Goal: Complete application form: Complete application form

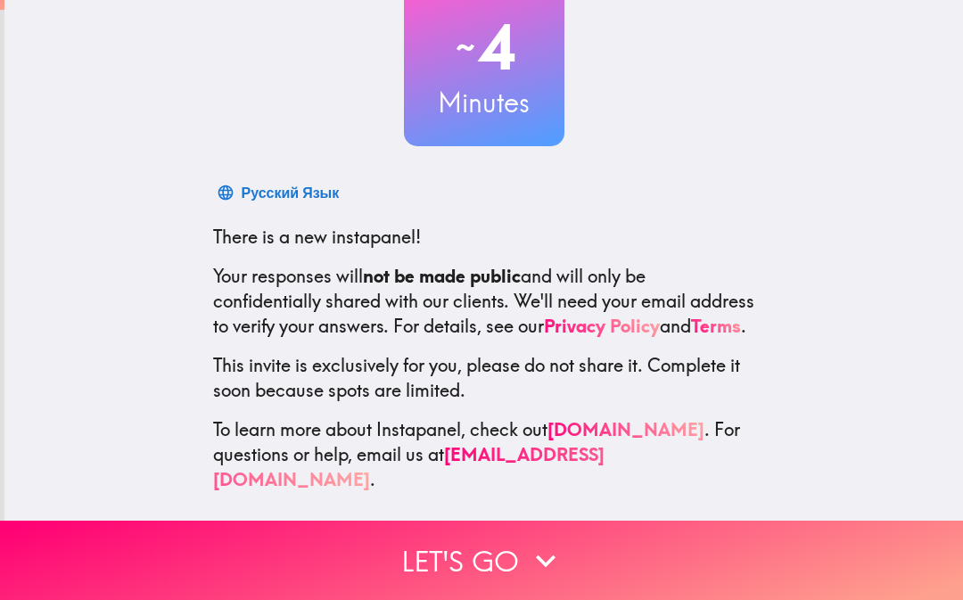
scroll to position [128, 0]
click at [549, 564] on icon "button" at bounding box center [545, 560] width 39 height 39
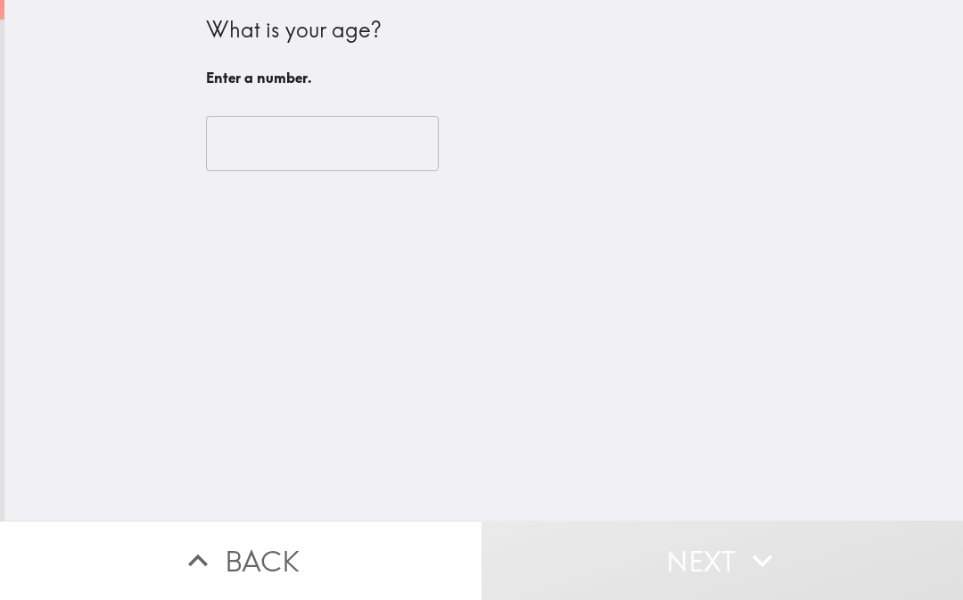
click at [359, 168] on input "number" at bounding box center [322, 143] width 233 height 55
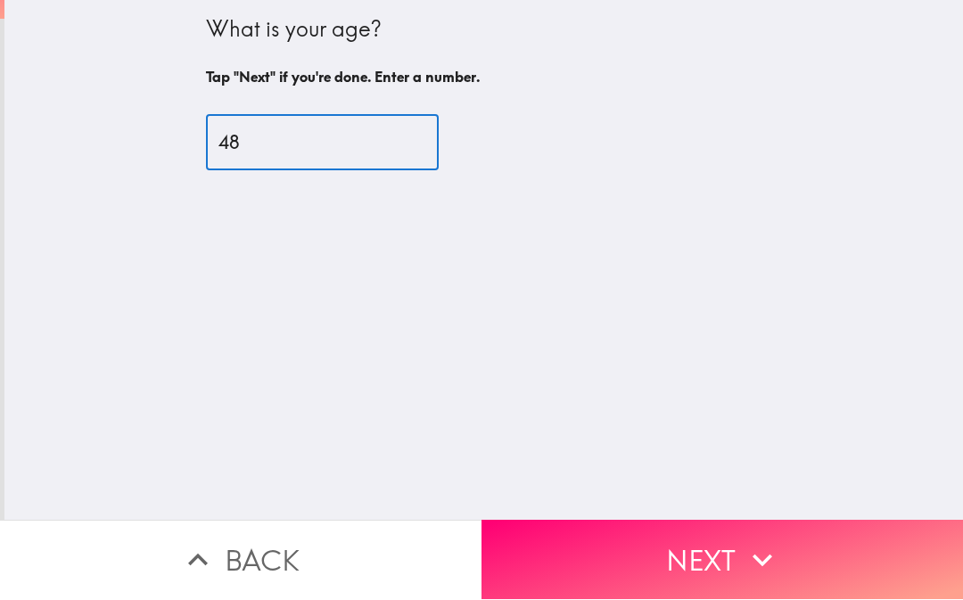
type input "48"
click at [804, 559] on button "Next" at bounding box center [723, 560] width 482 height 79
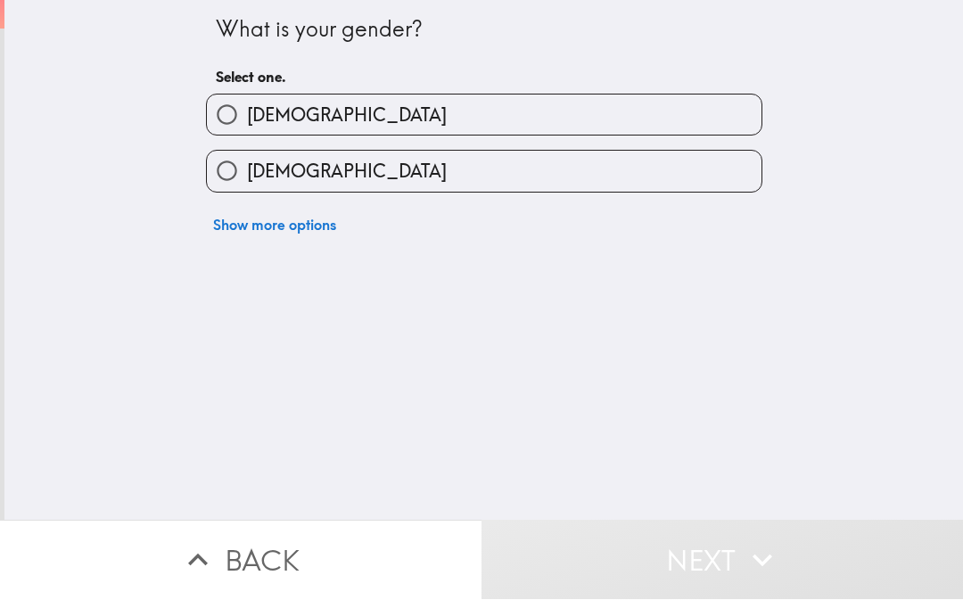
click at [669, 164] on label "[DEMOGRAPHIC_DATA]" at bounding box center [484, 172] width 555 height 40
click at [247, 164] on input "[DEMOGRAPHIC_DATA]" at bounding box center [227, 172] width 40 height 40
radio input "true"
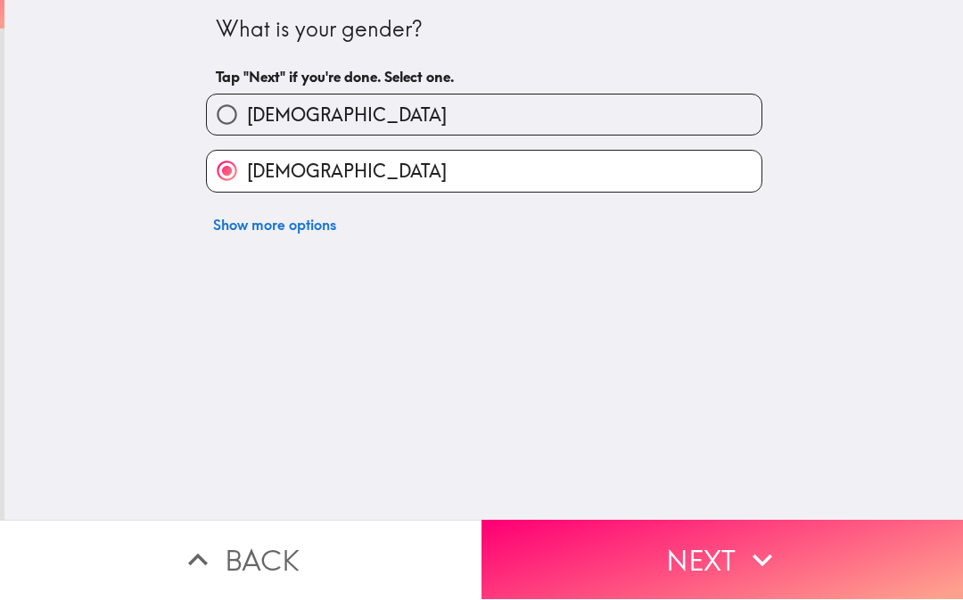
click at [717, 552] on button "Next" at bounding box center [723, 560] width 482 height 79
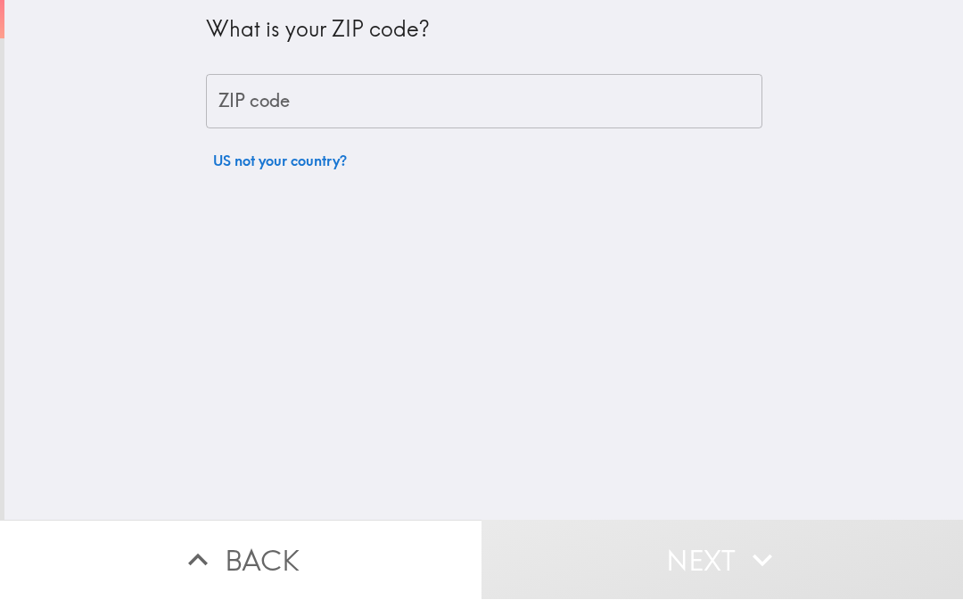
click at [695, 89] on input "ZIP code" at bounding box center [484, 102] width 556 height 55
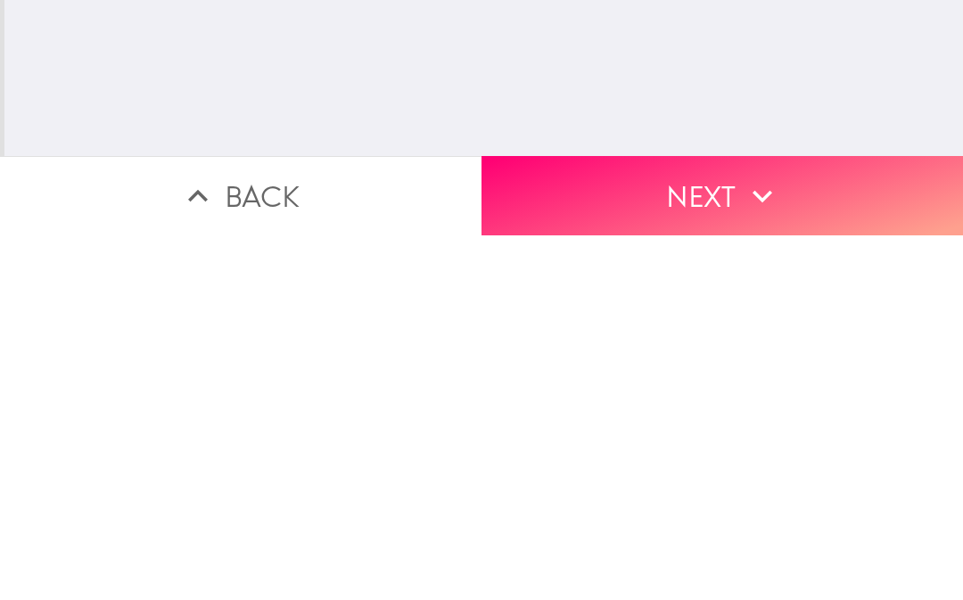
type input "77041"
click at [796, 521] on button "Next" at bounding box center [723, 560] width 482 height 79
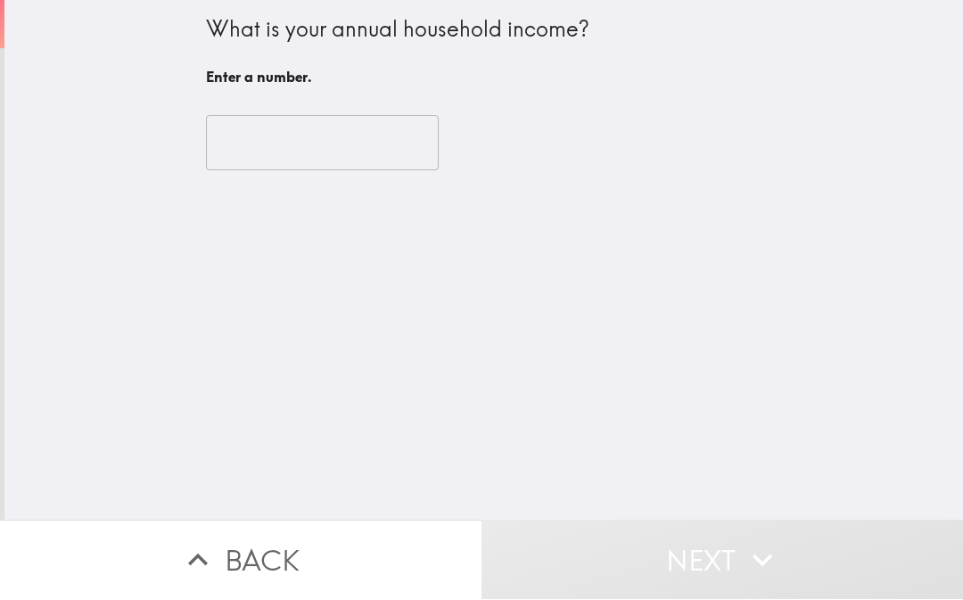
click at [328, 155] on input "number" at bounding box center [322, 143] width 233 height 55
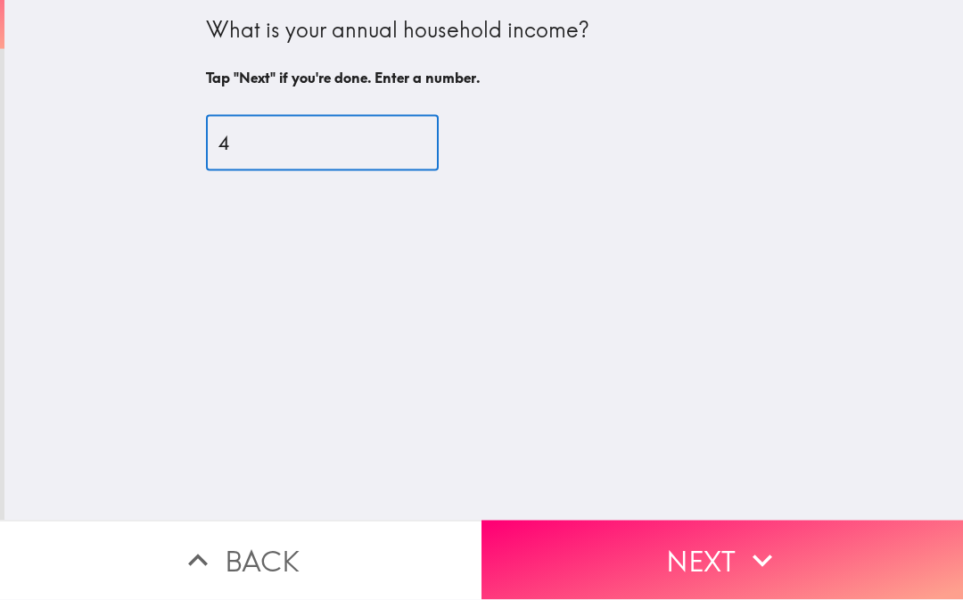
type input "49"
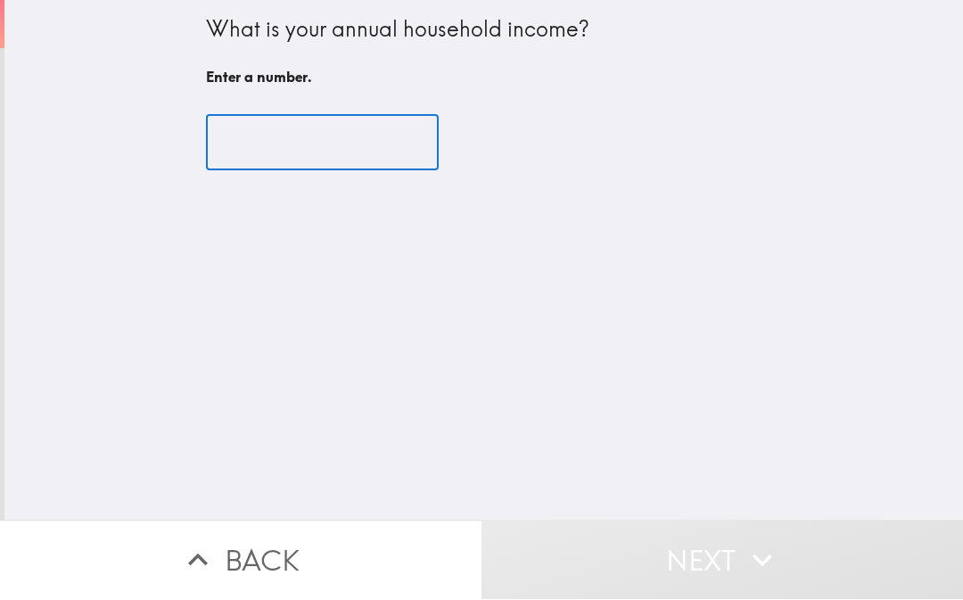
click at [759, 556] on icon "button" at bounding box center [762, 560] width 39 height 39
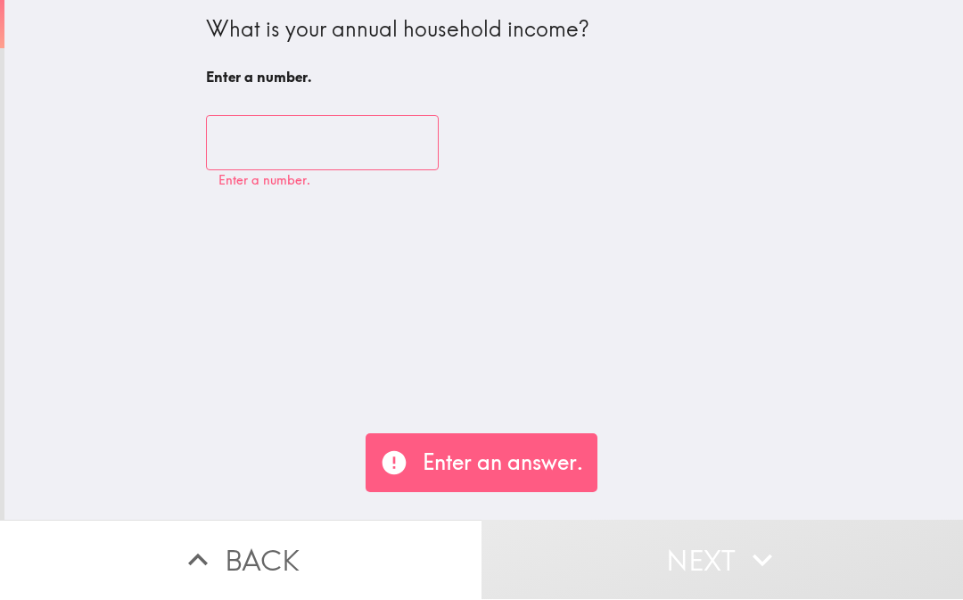
click at [313, 148] on input "number" at bounding box center [322, 143] width 233 height 55
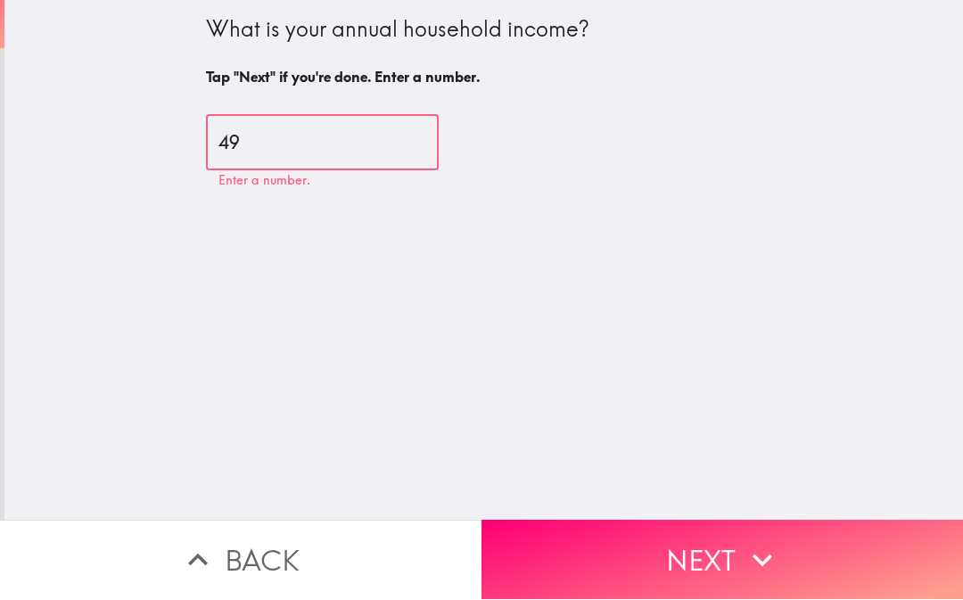
type input "49"
click at [830, 558] on button "Next" at bounding box center [723, 560] width 482 height 79
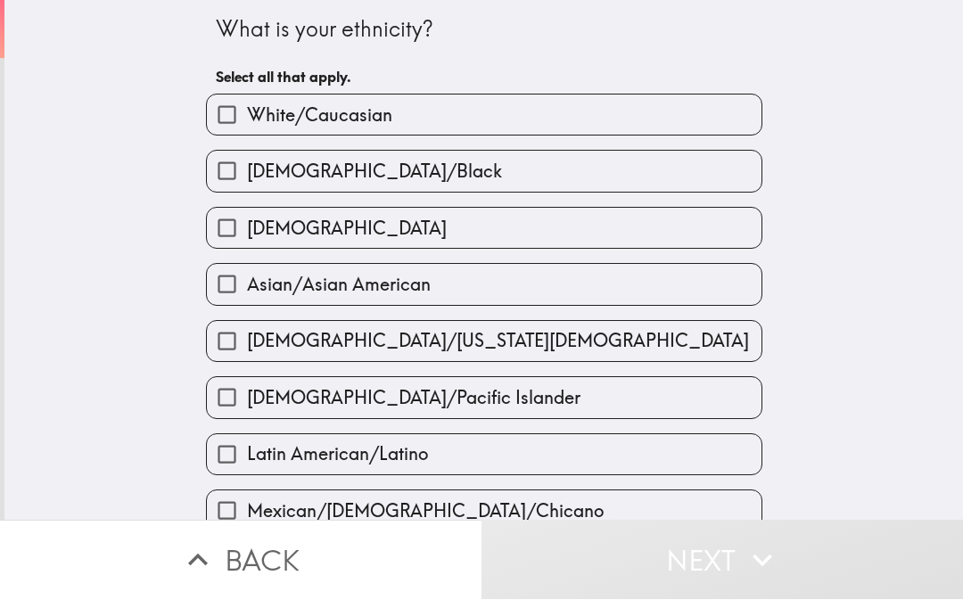
click at [228, 231] on input "[DEMOGRAPHIC_DATA]" at bounding box center [227, 229] width 40 height 40
checkbox input "true"
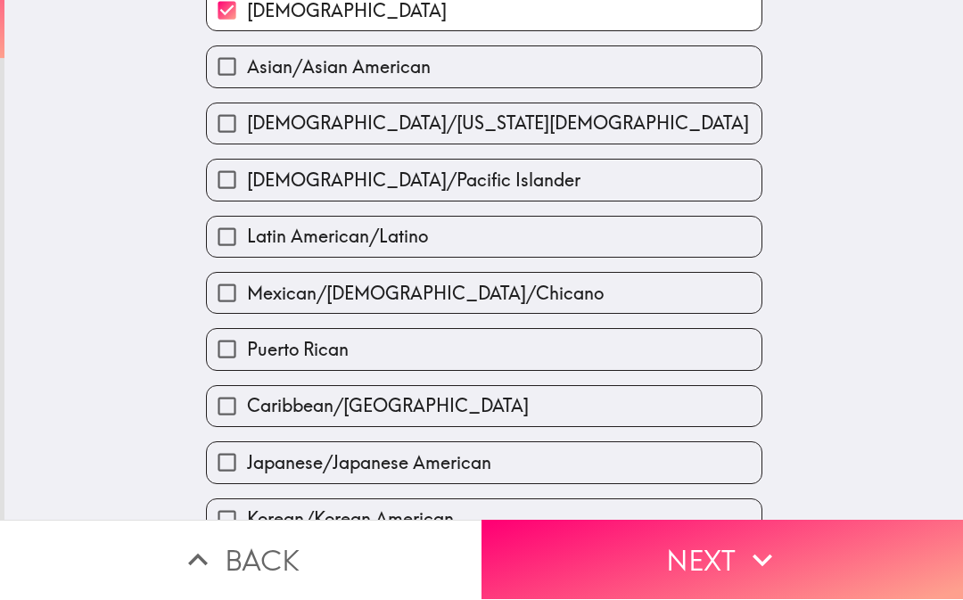
click at [734, 542] on button "Next" at bounding box center [723, 560] width 482 height 79
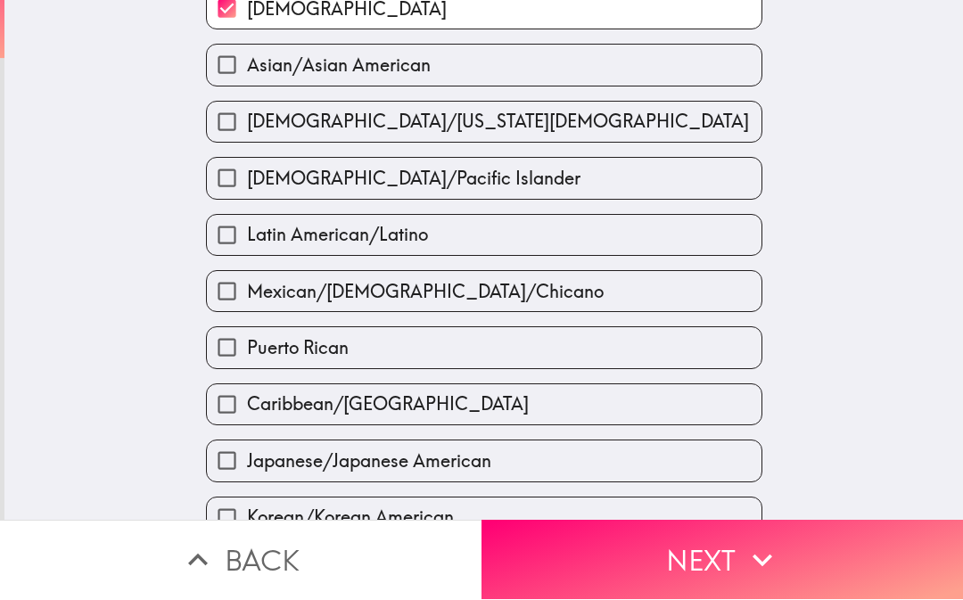
scroll to position [220, 0]
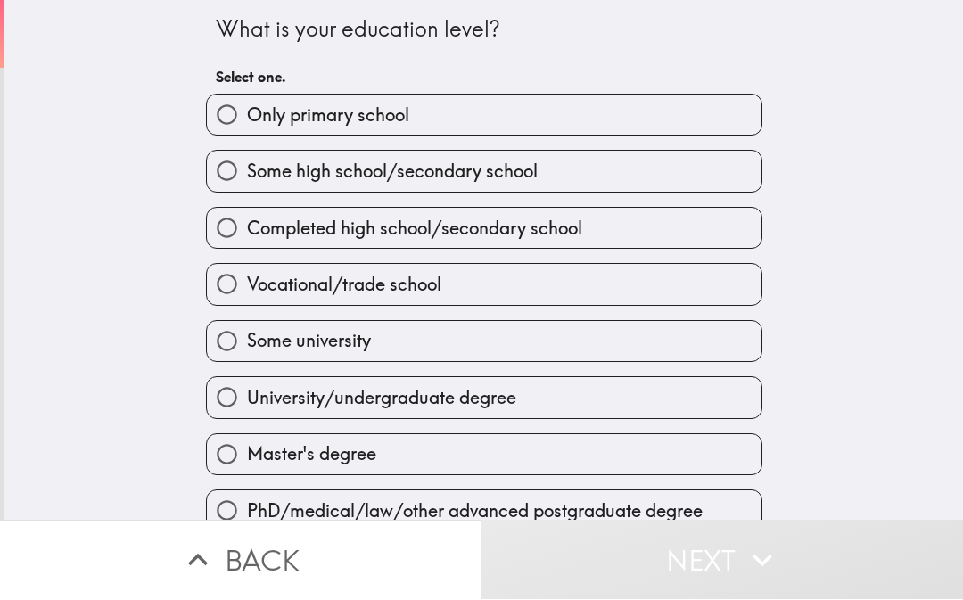
click at [564, 391] on label "University/undergraduate degree" at bounding box center [484, 398] width 555 height 40
click at [247, 391] on input "University/undergraduate degree" at bounding box center [227, 398] width 40 height 40
radio input "true"
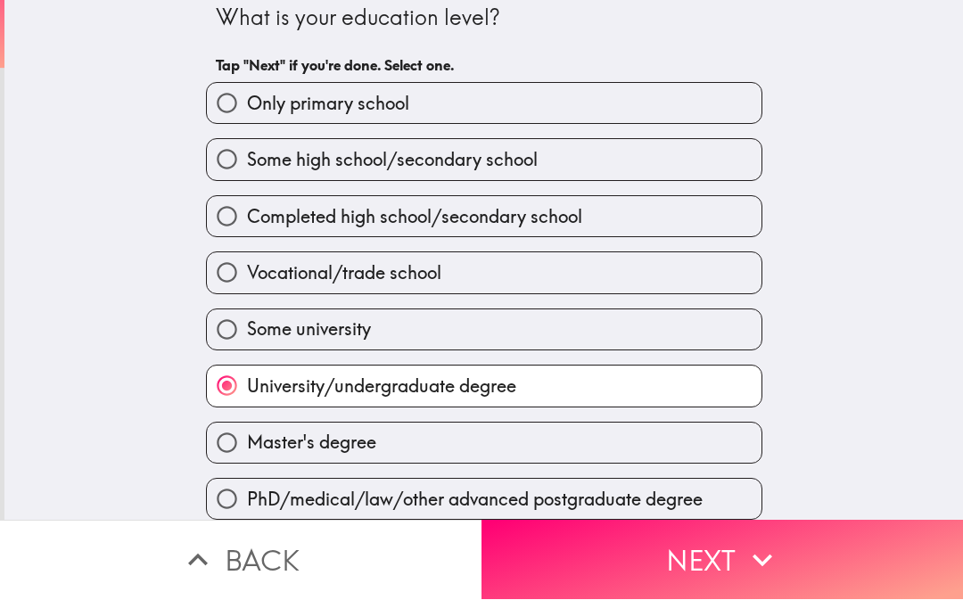
scroll to position [15, 0]
click at [720, 561] on button "Next" at bounding box center [723, 560] width 482 height 79
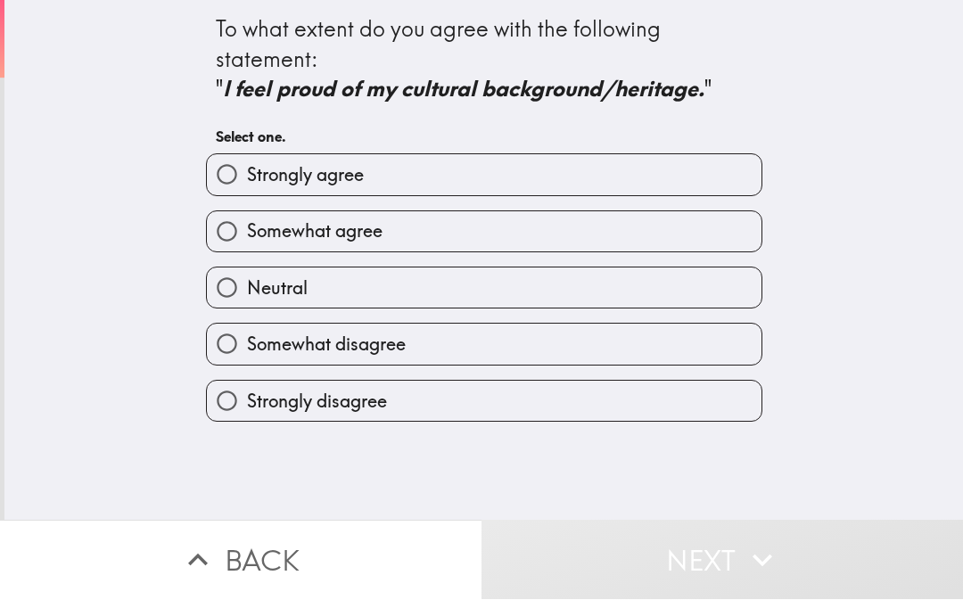
click at [243, 161] on input "Strongly agree" at bounding box center [227, 175] width 40 height 40
radio input "true"
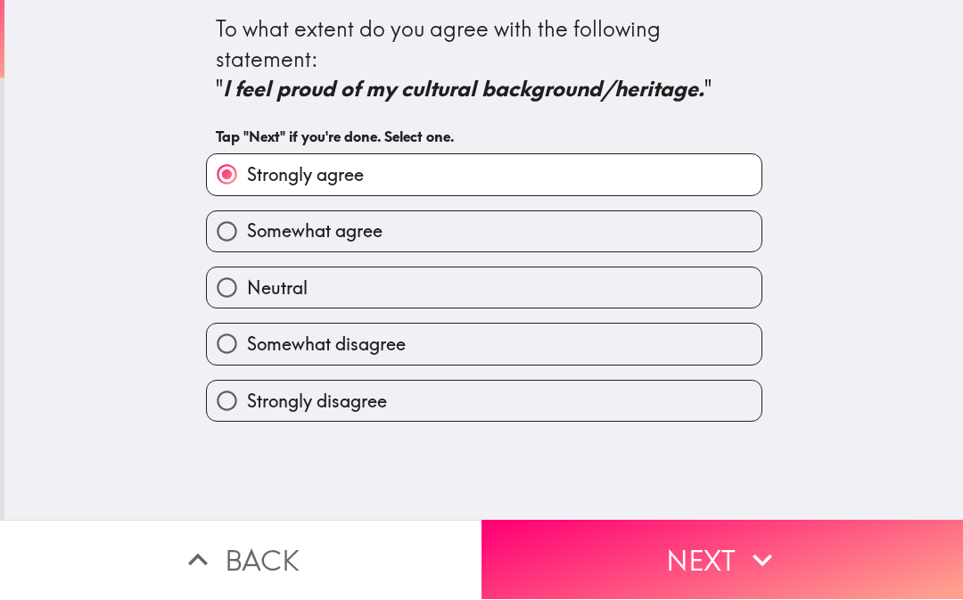
click at [679, 556] on button "Next" at bounding box center [723, 560] width 482 height 79
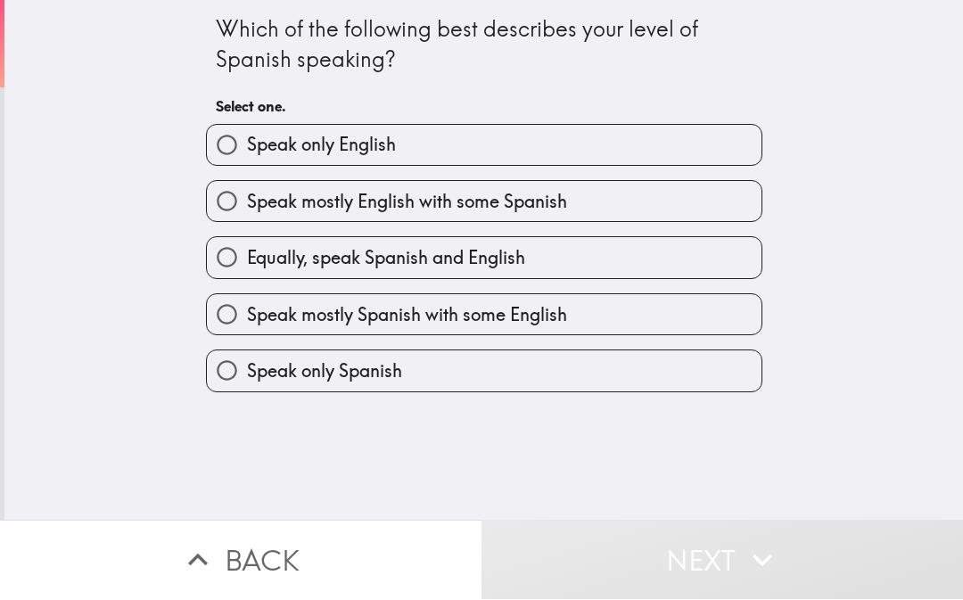
click at [235, 143] on input "Speak only English" at bounding box center [227, 146] width 40 height 40
radio input "true"
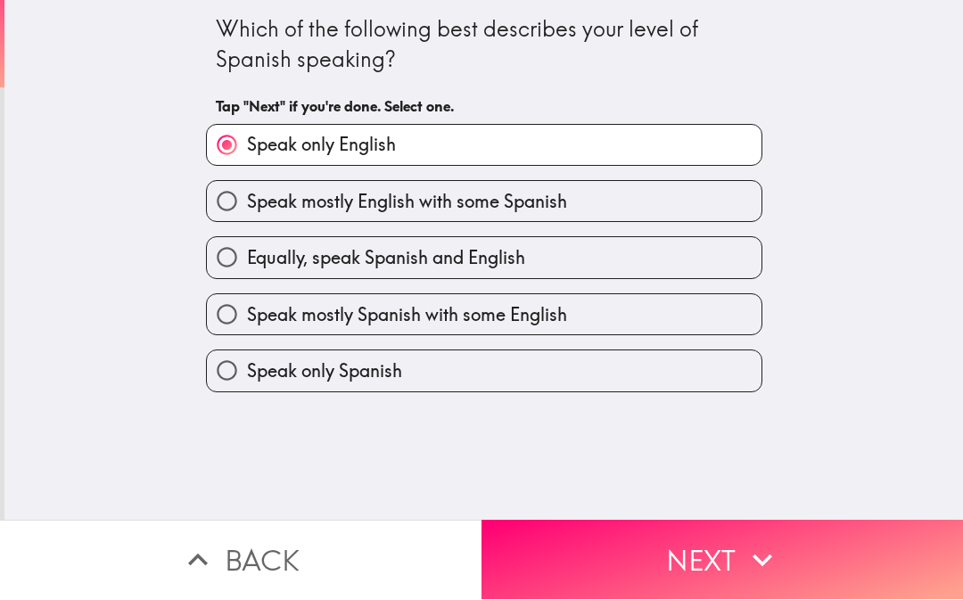
click at [748, 545] on icon "button" at bounding box center [762, 560] width 39 height 39
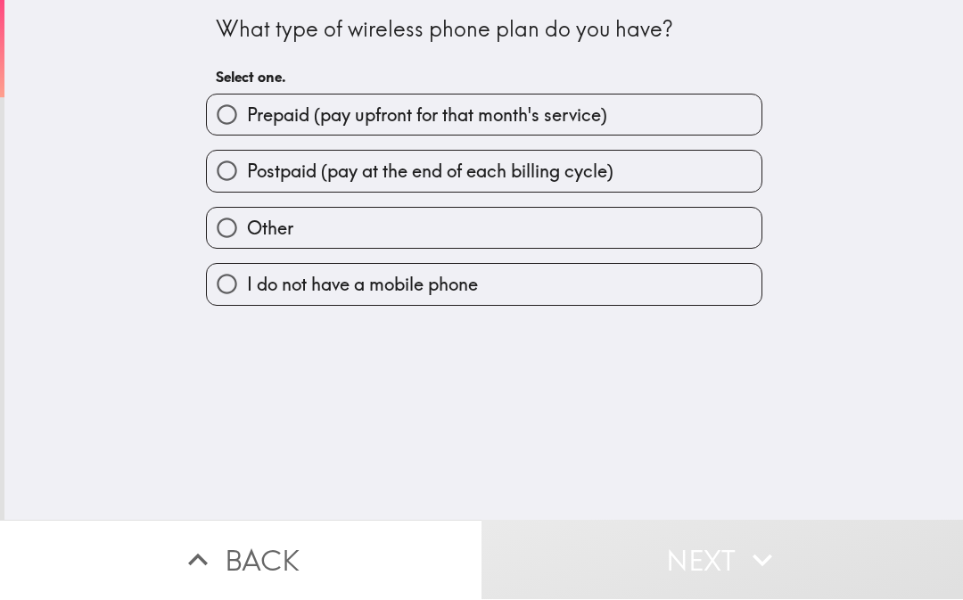
click at [222, 191] on input "Postpaid (pay at the end of each billing cycle)" at bounding box center [227, 172] width 40 height 40
radio input "true"
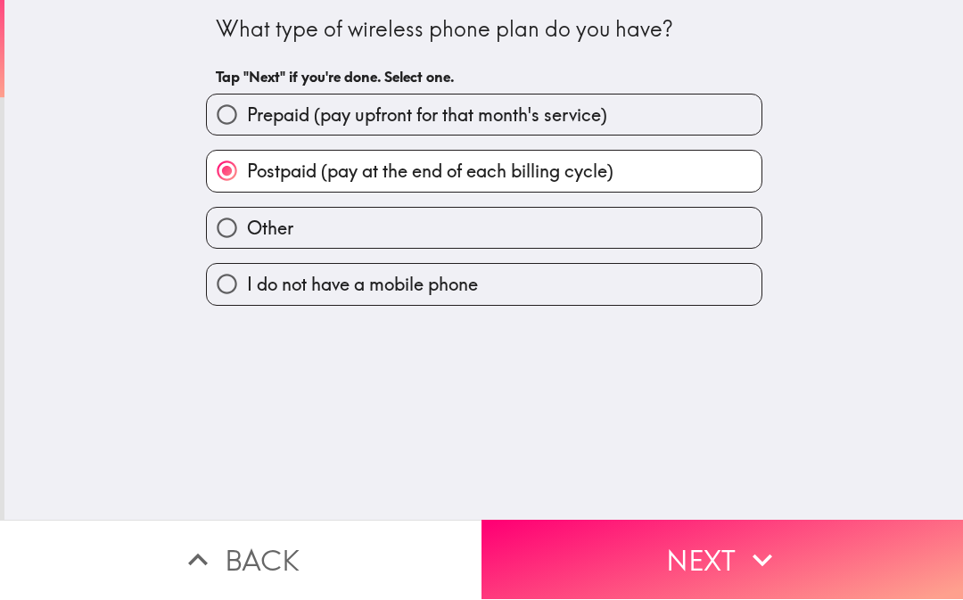
click at [725, 564] on button "Next" at bounding box center [723, 560] width 482 height 79
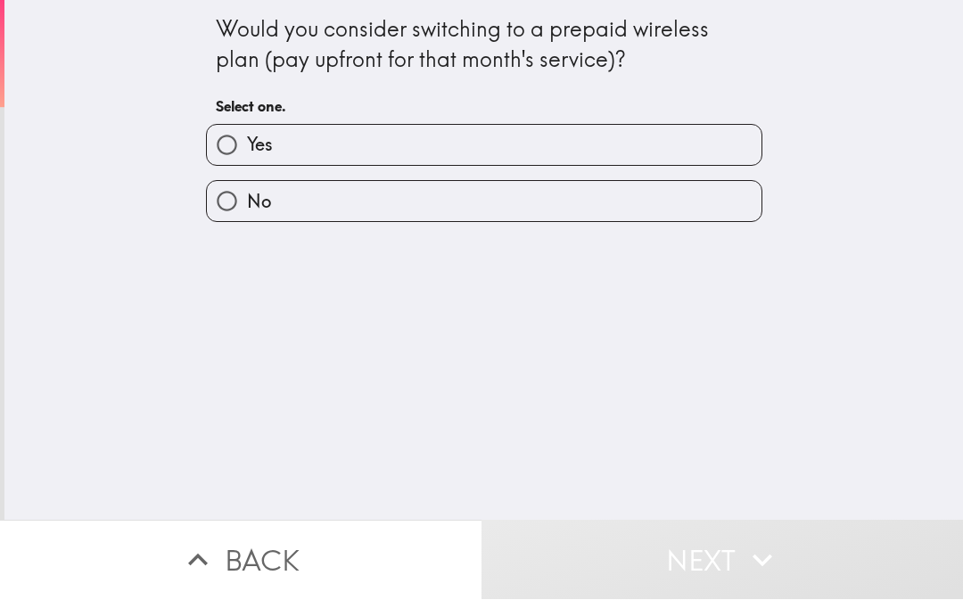
click at [230, 204] on input "No" at bounding box center [227, 202] width 40 height 40
radio input "true"
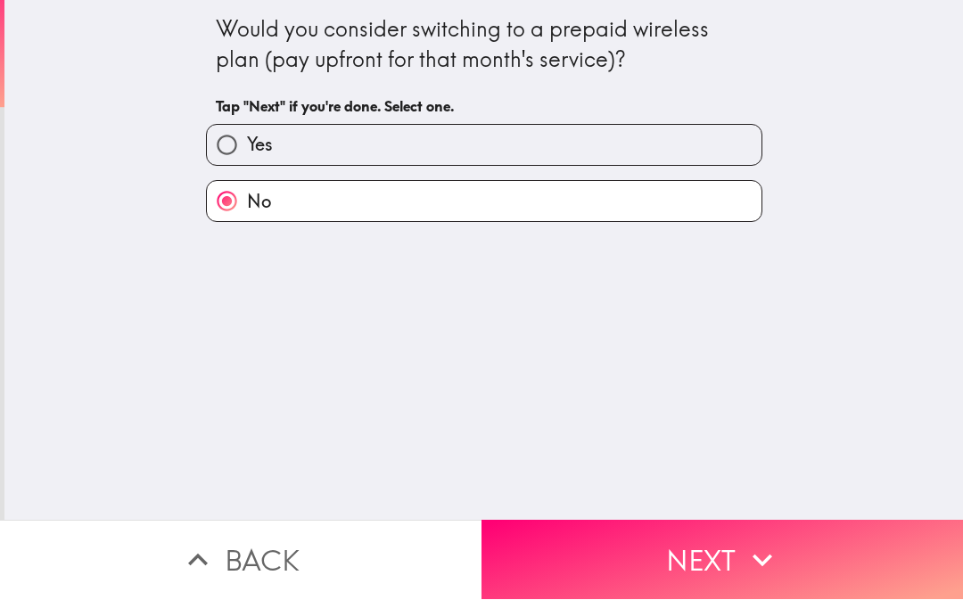
click at [698, 539] on button "Next" at bounding box center [723, 560] width 482 height 79
